Goal: Information Seeking & Learning: Learn about a topic

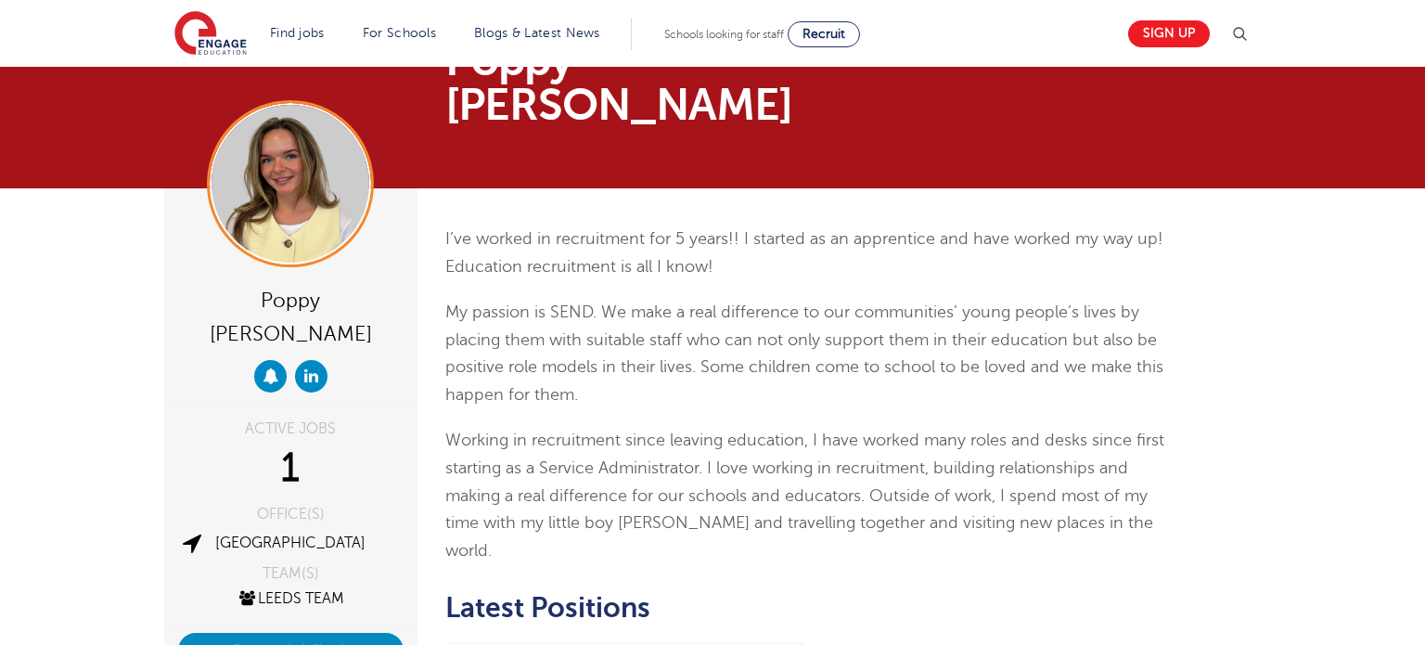
scroll to position [471, 0]
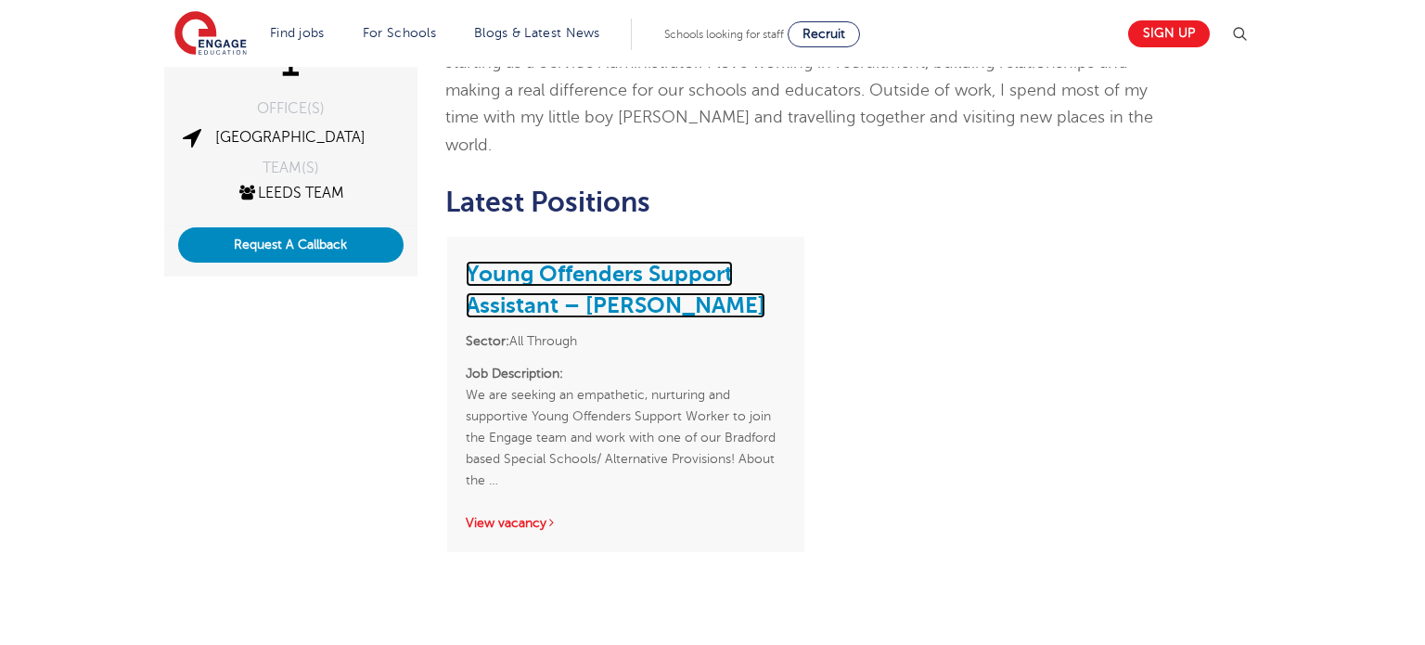
click at [593, 261] on link "Young Offenders Support Assistant – [PERSON_NAME]" at bounding box center [616, 290] width 300 height 58
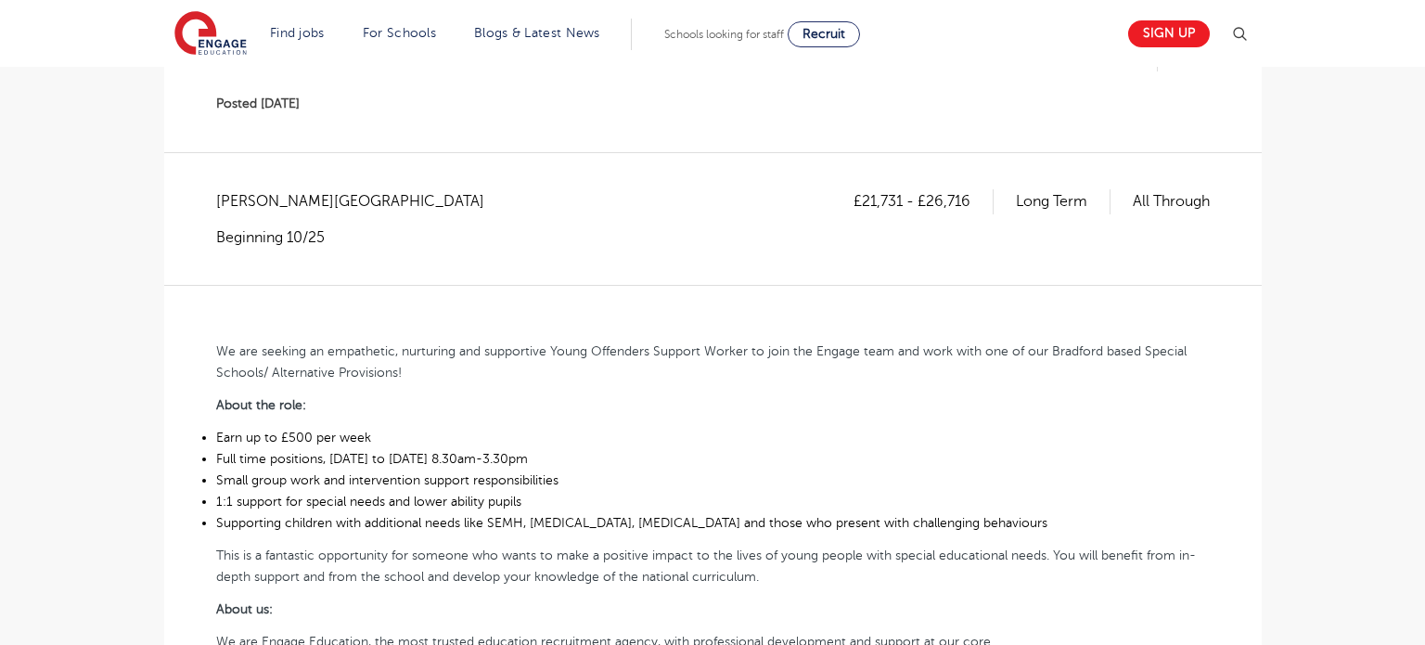
scroll to position [501, 0]
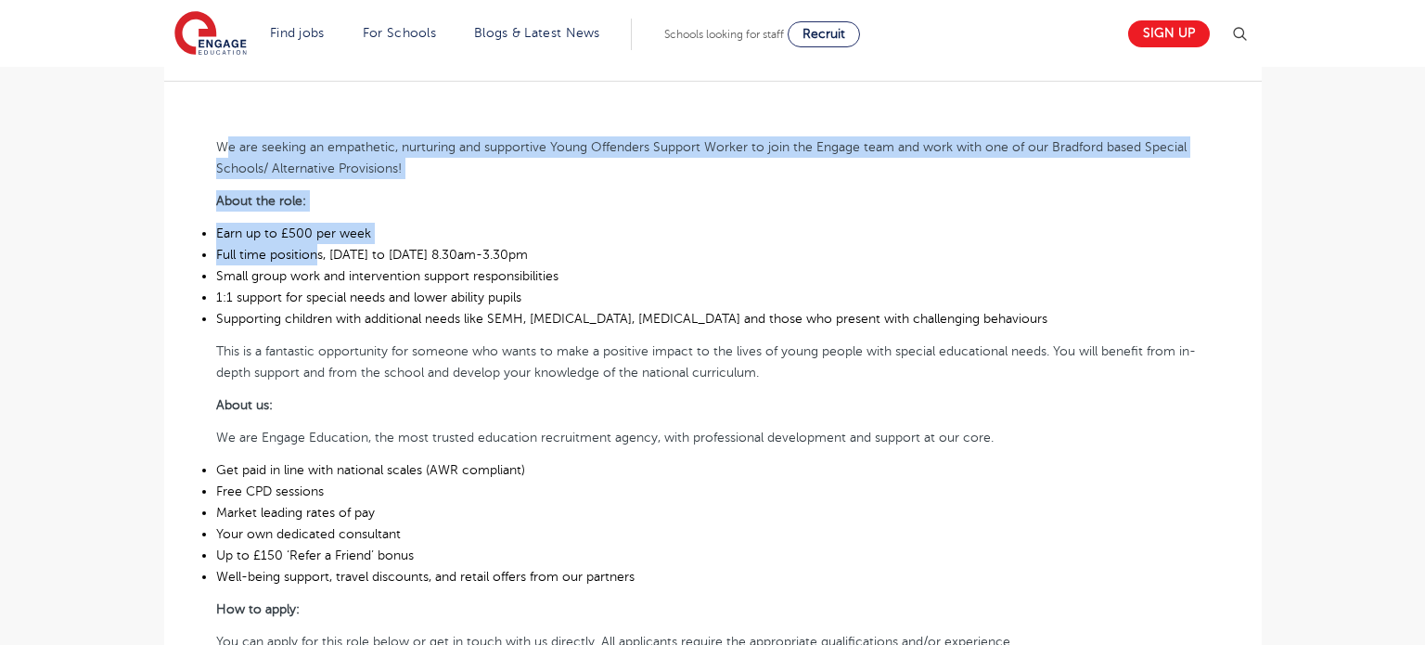
drag, startPoint x: 226, startPoint y: 146, endPoint x: 314, endPoint y: 250, distance: 137.0
click at [314, 250] on div "We are seeking an empathetic, nurturing and supportive Young Offenders Support …" at bounding box center [713, 415] width 994 height 669
click at [303, 231] on li "Earn up to £500 per week" at bounding box center [713, 233] width 994 height 21
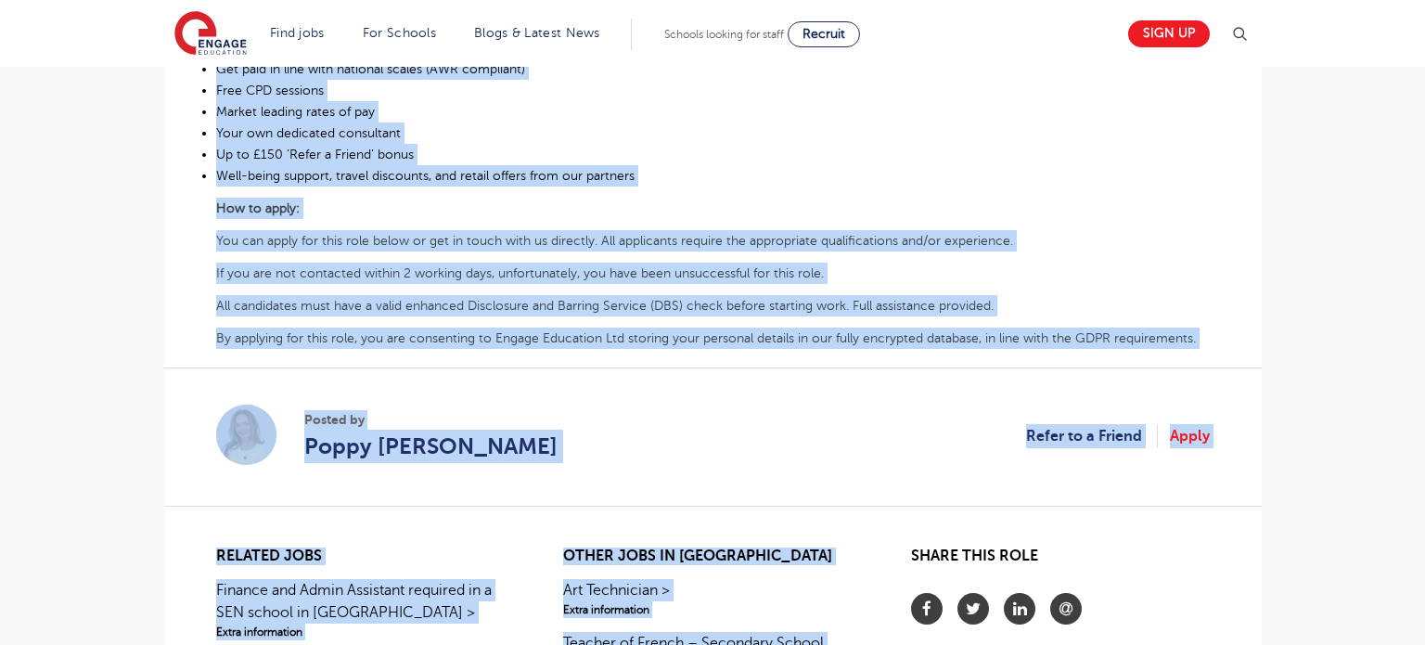
scroll to position [1147, 0]
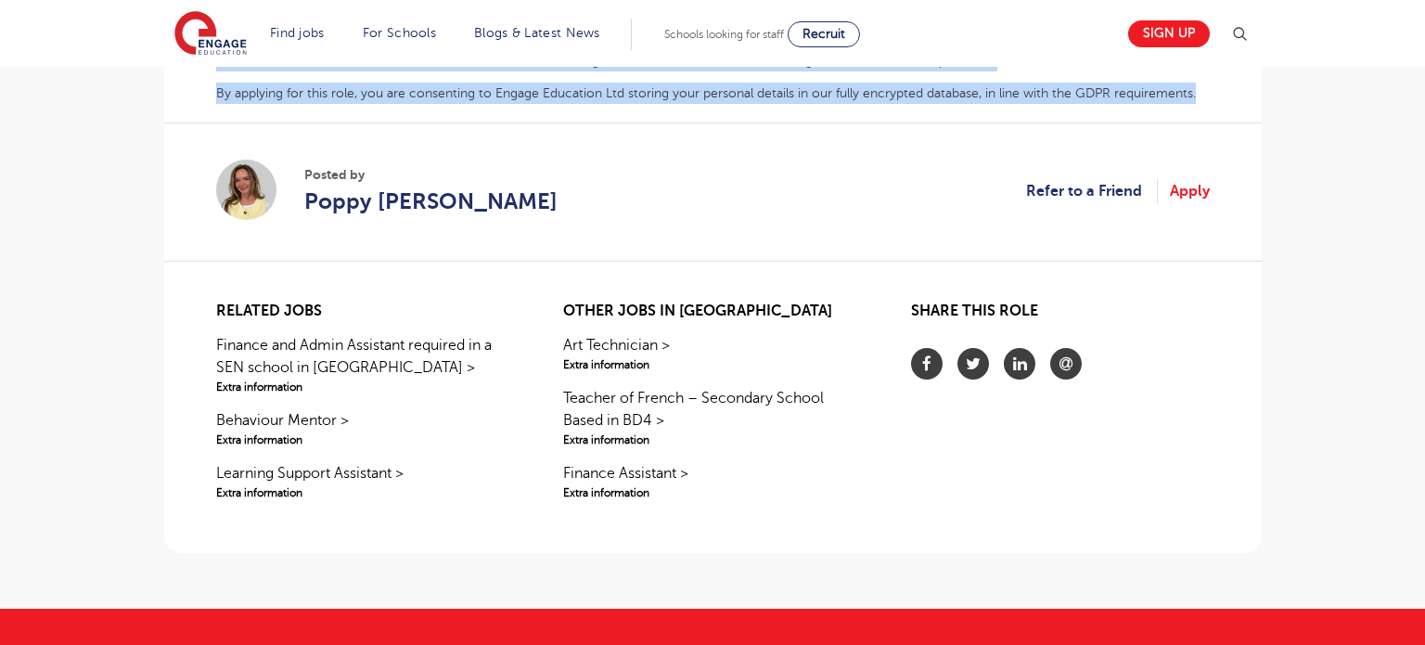
drag, startPoint x: 220, startPoint y: 140, endPoint x: 1218, endPoint y: 88, distance: 999.6
copy div "We are seeking an empathetic, nurturing and supportive Young Offenders Support …"
click at [402, 202] on span "Poppy [PERSON_NAME]" at bounding box center [430, 201] width 253 height 33
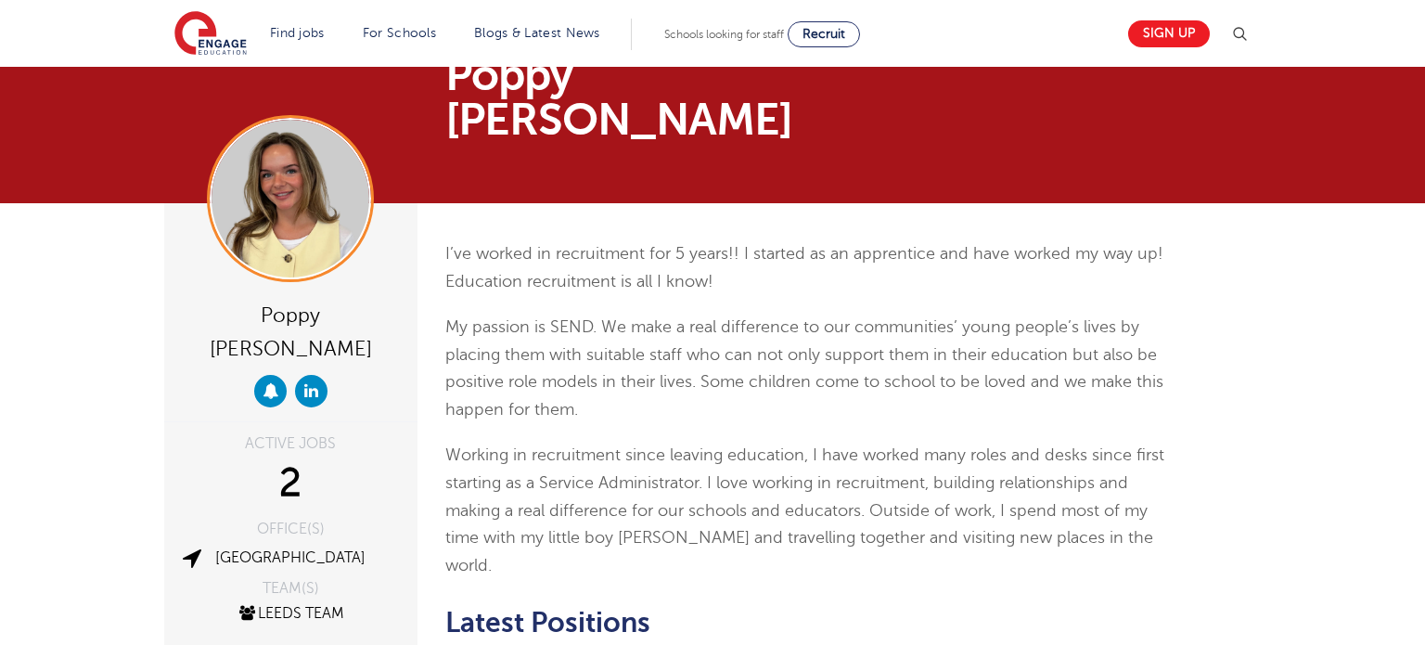
scroll to position [382, 0]
